Goal: Find specific page/section: Find specific page/section

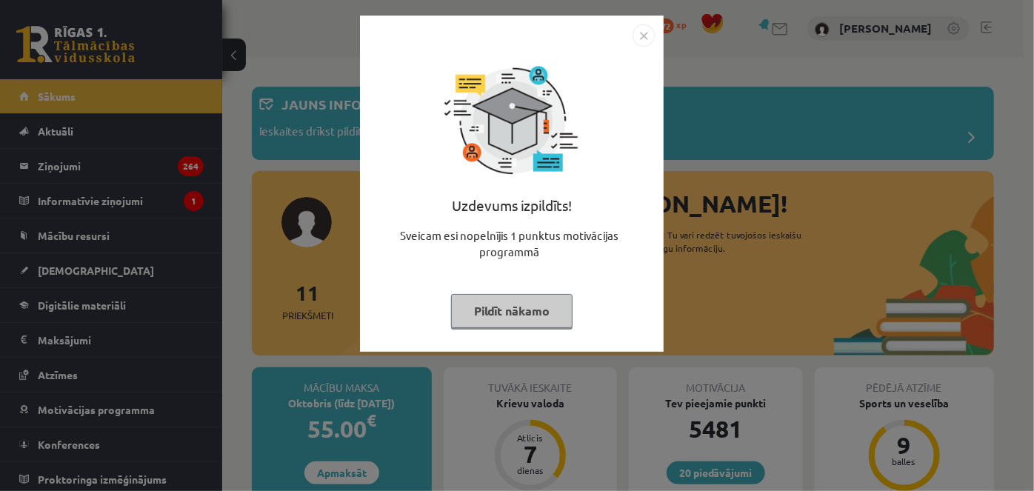
click at [643, 37] on img "Close" at bounding box center [643, 35] width 22 height 22
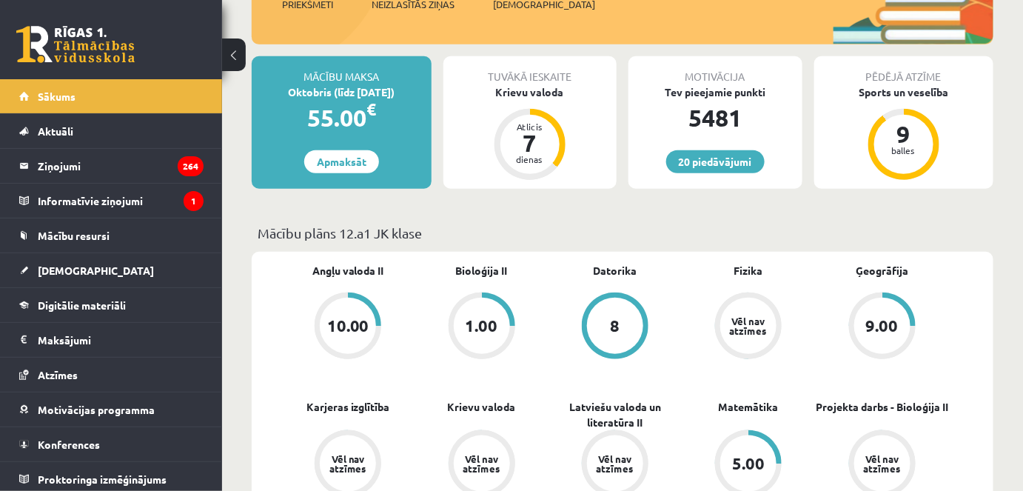
scroll to position [323, 0]
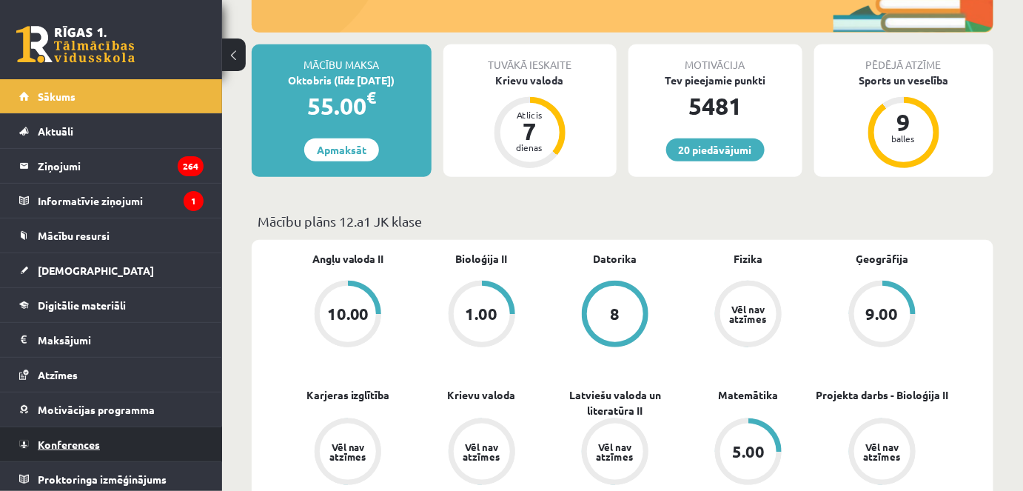
click at [80, 455] on link "Konferences" at bounding box center [111, 444] width 184 height 34
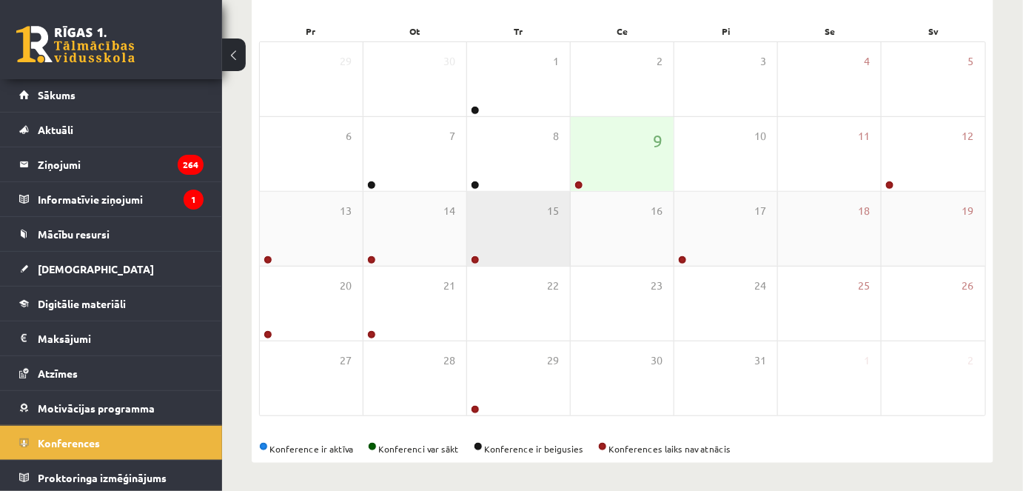
scroll to position [2, 0]
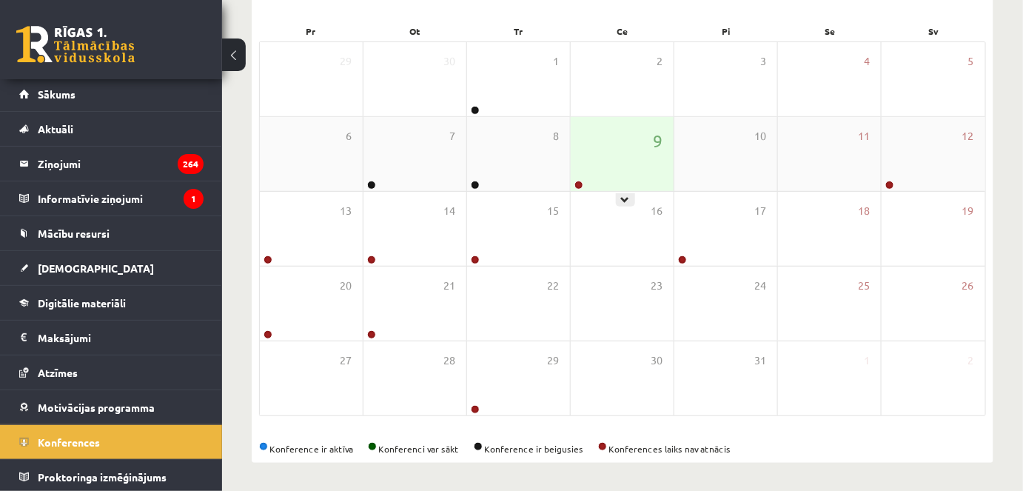
click at [579, 164] on div "9" at bounding box center [622, 154] width 103 height 74
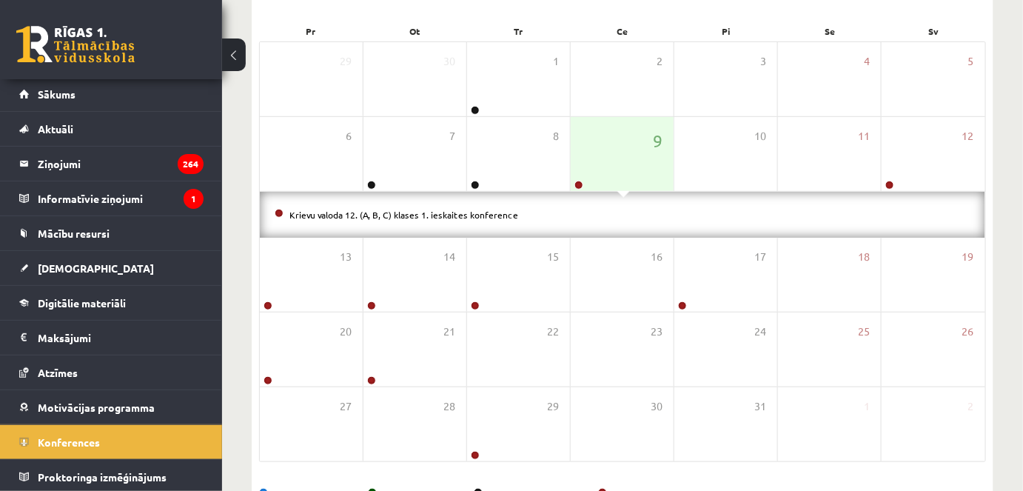
click at [460, 218] on li "Krievu valoda 12. (A, B, C) klases 1. ieskaites konference" at bounding box center [623, 215] width 696 height 16
click at [457, 212] on link "Krievu valoda 12. (A, B, C) klases 1. ieskaites konference" at bounding box center [404, 215] width 229 height 12
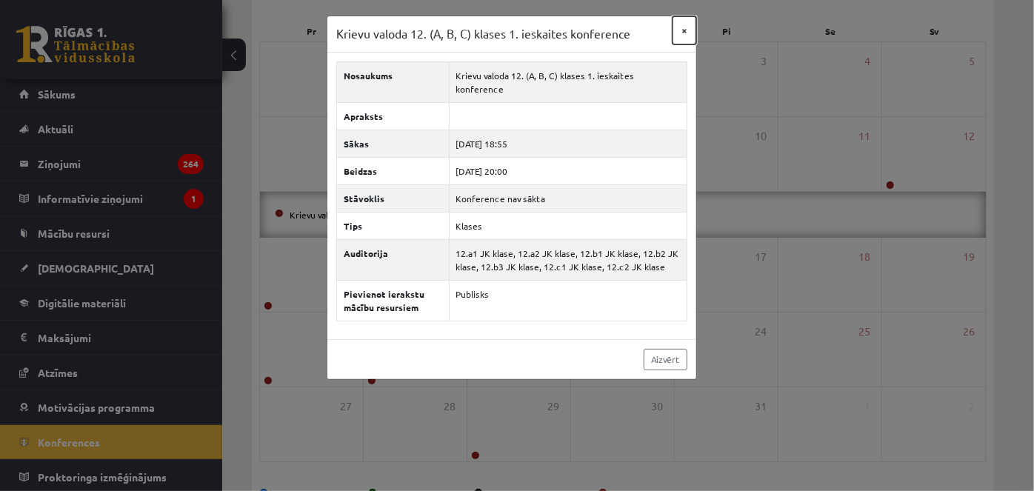
click at [683, 22] on button "×" at bounding box center [684, 30] width 24 height 28
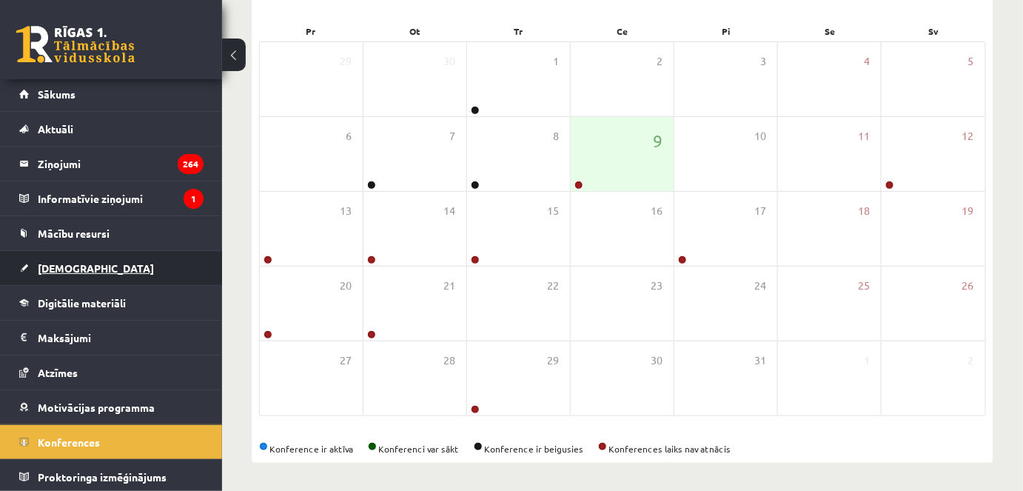
click at [114, 263] on link "[DEMOGRAPHIC_DATA]" at bounding box center [111, 268] width 184 height 34
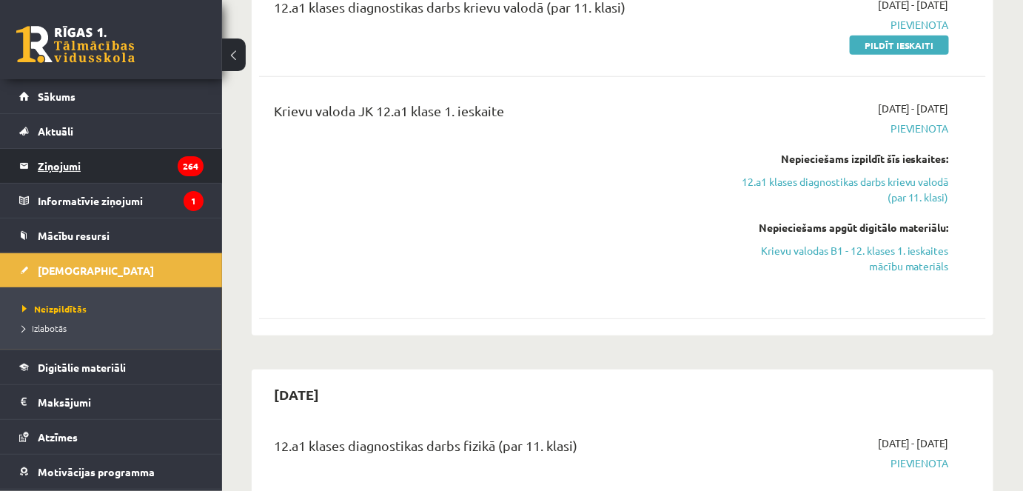
click at [69, 175] on legend "Ziņojumi 264" at bounding box center [121, 166] width 166 height 34
